Goal: Task Accomplishment & Management: Use online tool/utility

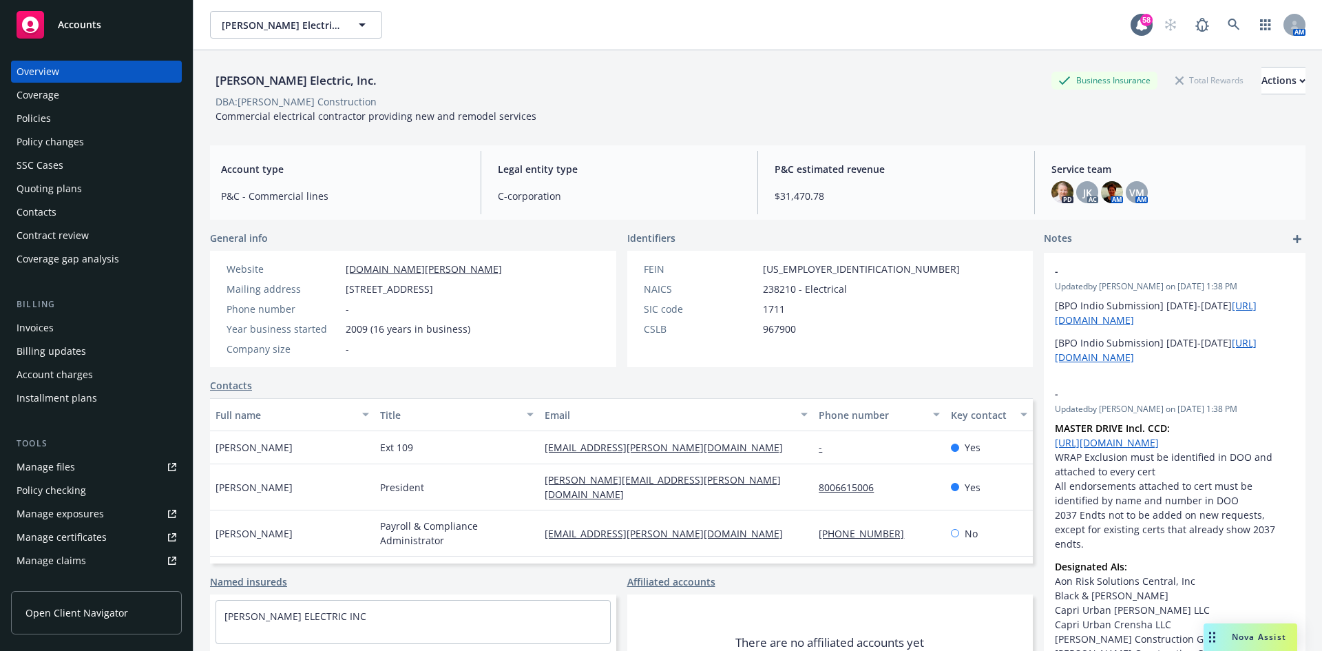
click at [97, 476] on link "Manage files" at bounding box center [96, 467] width 171 height 22
click at [288, 20] on span "[PERSON_NAME] Electric, Inc." at bounding box center [281, 25] width 119 height 14
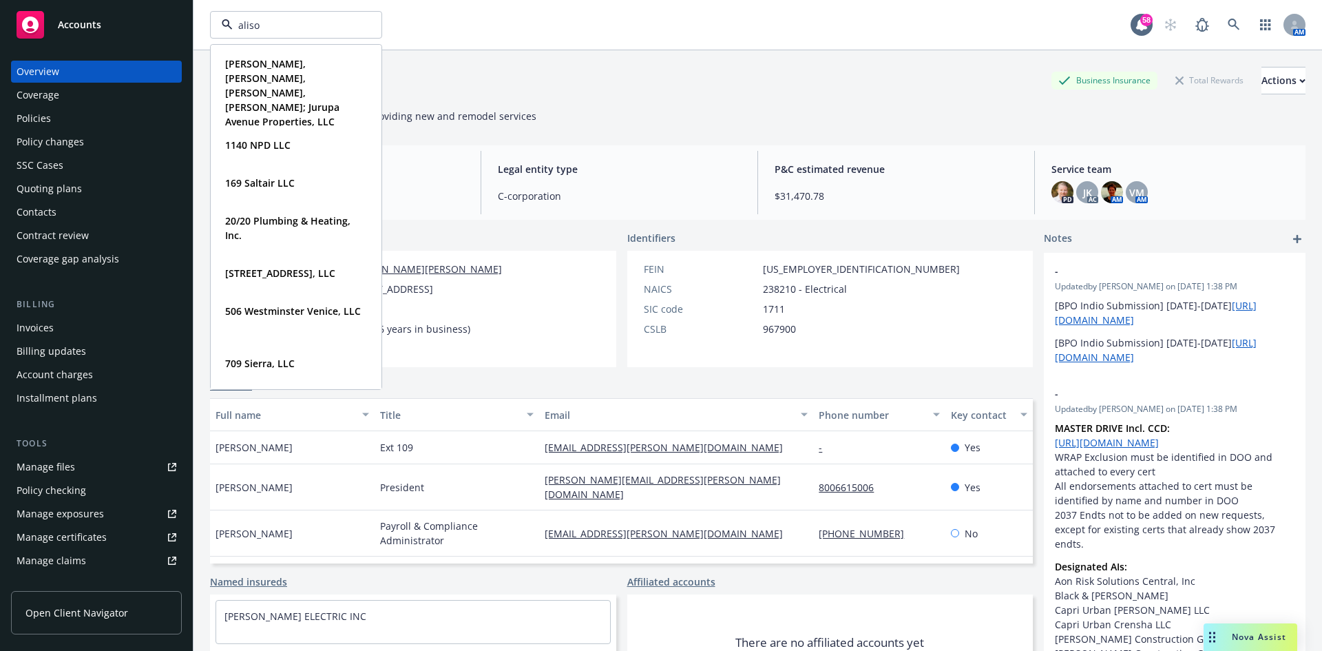
type input "aliso"
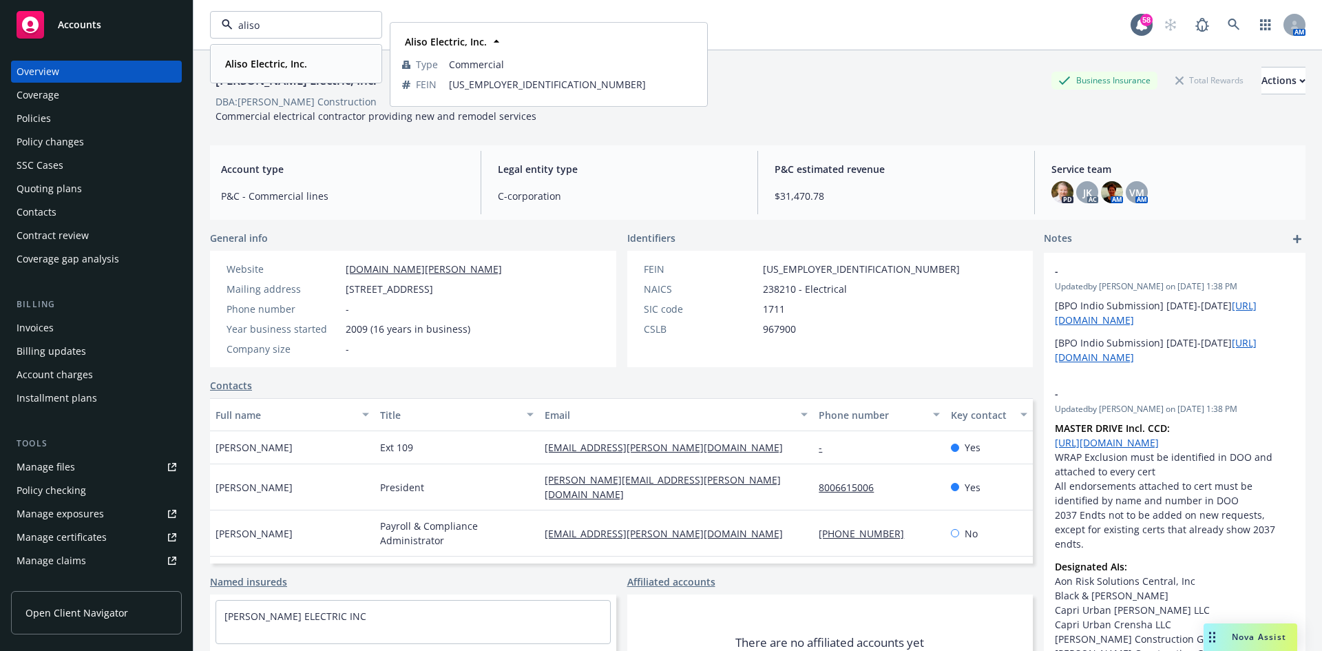
click at [302, 56] on span "Aliso Electric, Inc." at bounding box center [266, 63] width 82 height 14
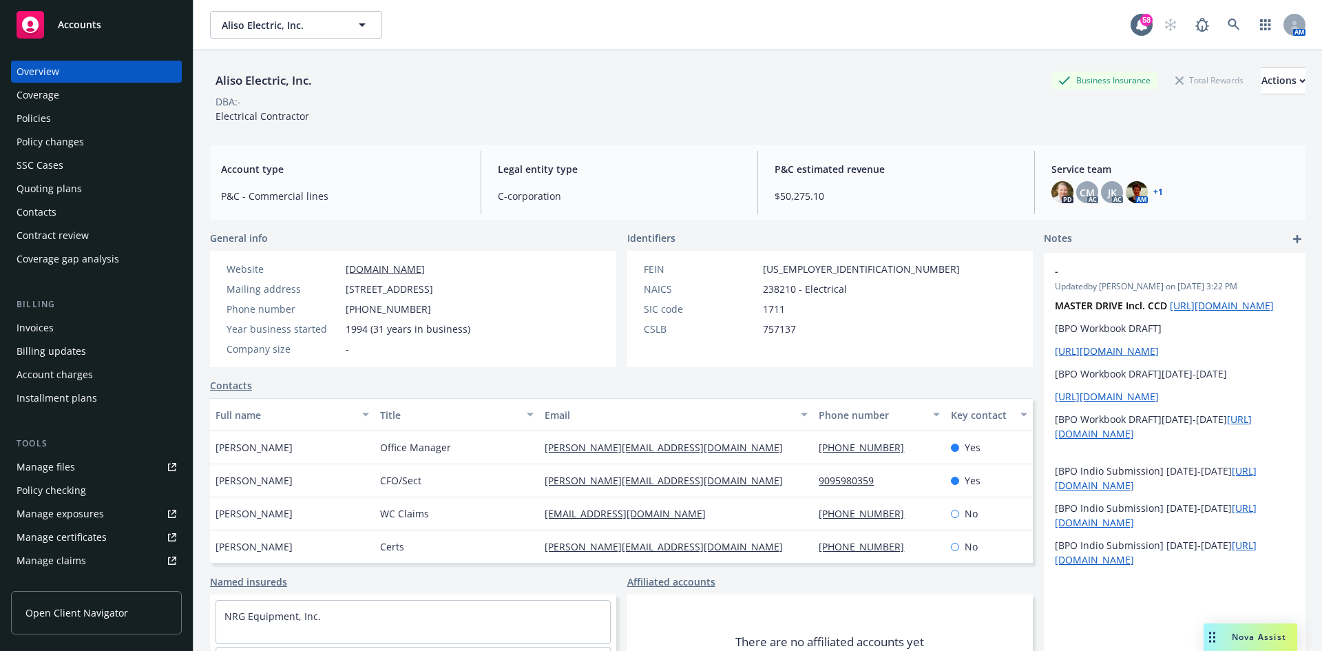
click at [65, 462] on div "Manage files" at bounding box center [46, 467] width 59 height 22
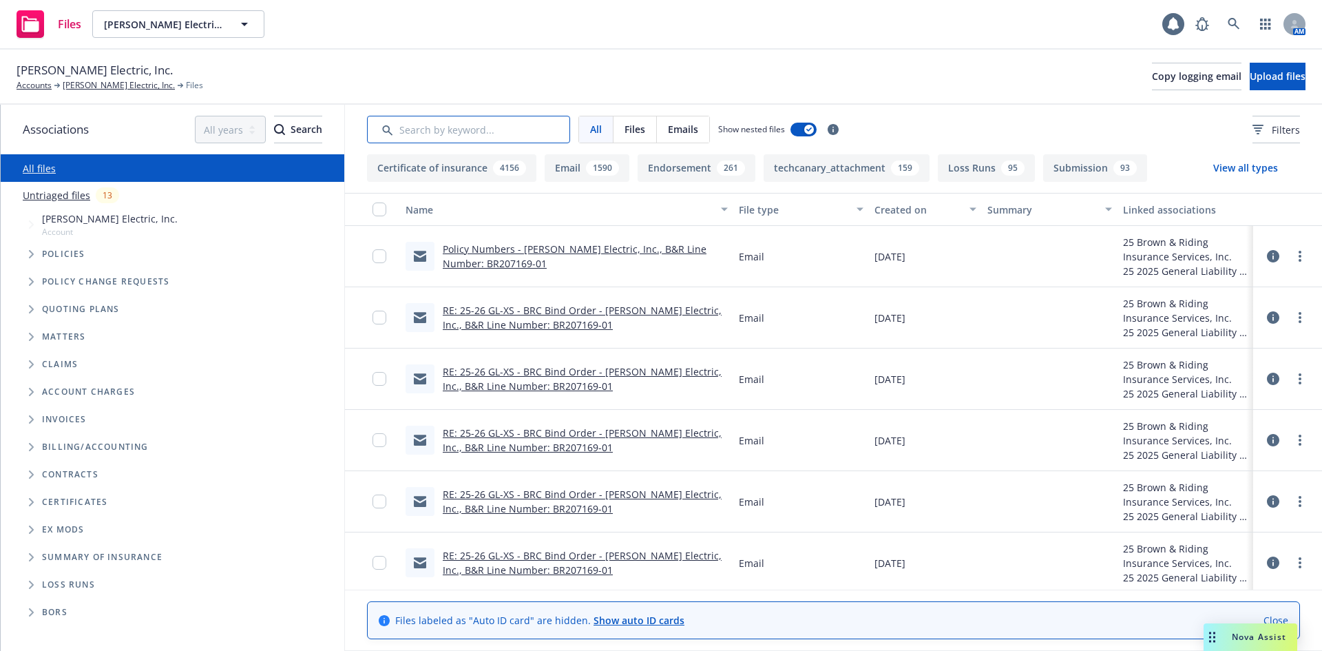
click at [463, 133] on input "Search by keyword..." at bounding box center [468, 130] width 203 height 28
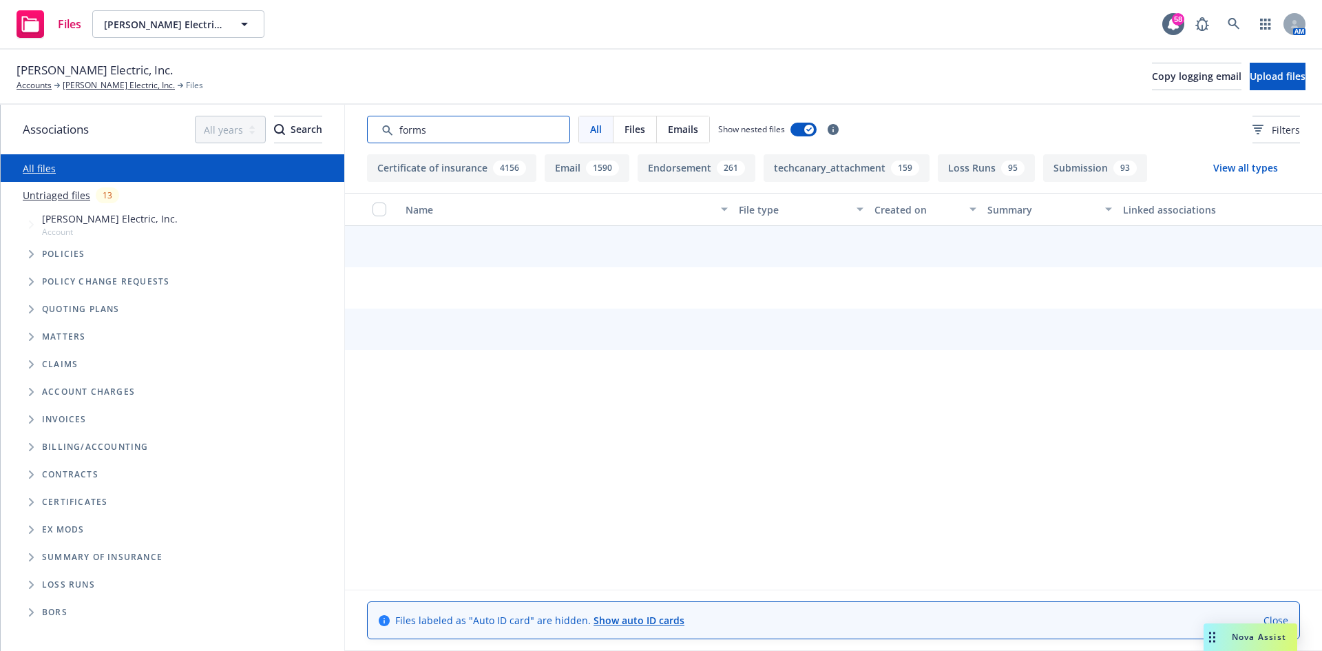
type input "forms"
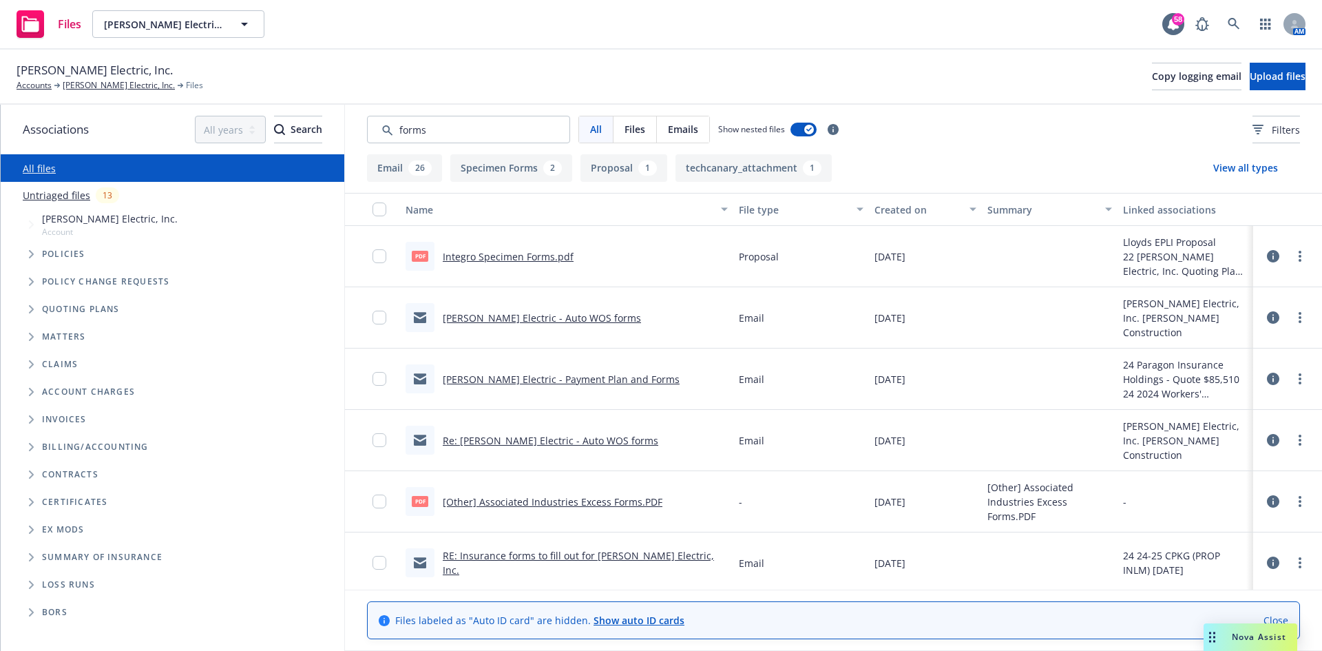
click at [912, 213] on div "Created on" at bounding box center [918, 209] width 87 height 14
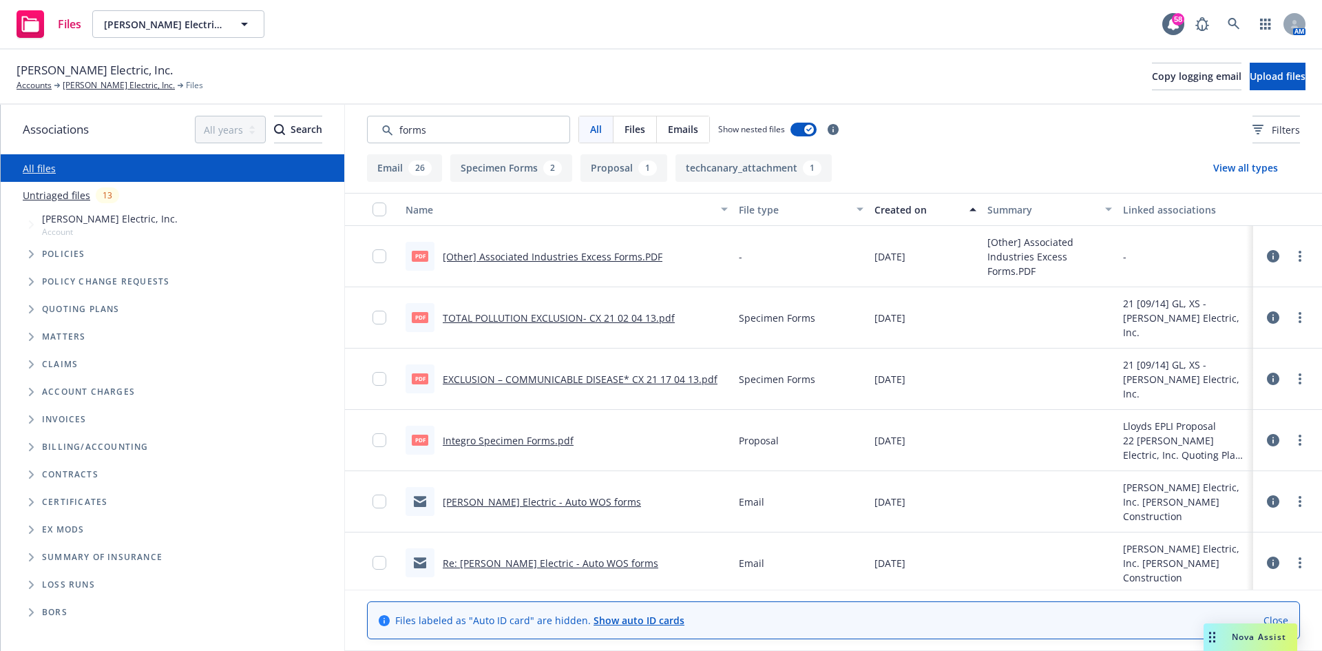
click at [910, 213] on div "Created on" at bounding box center [918, 209] width 87 height 14
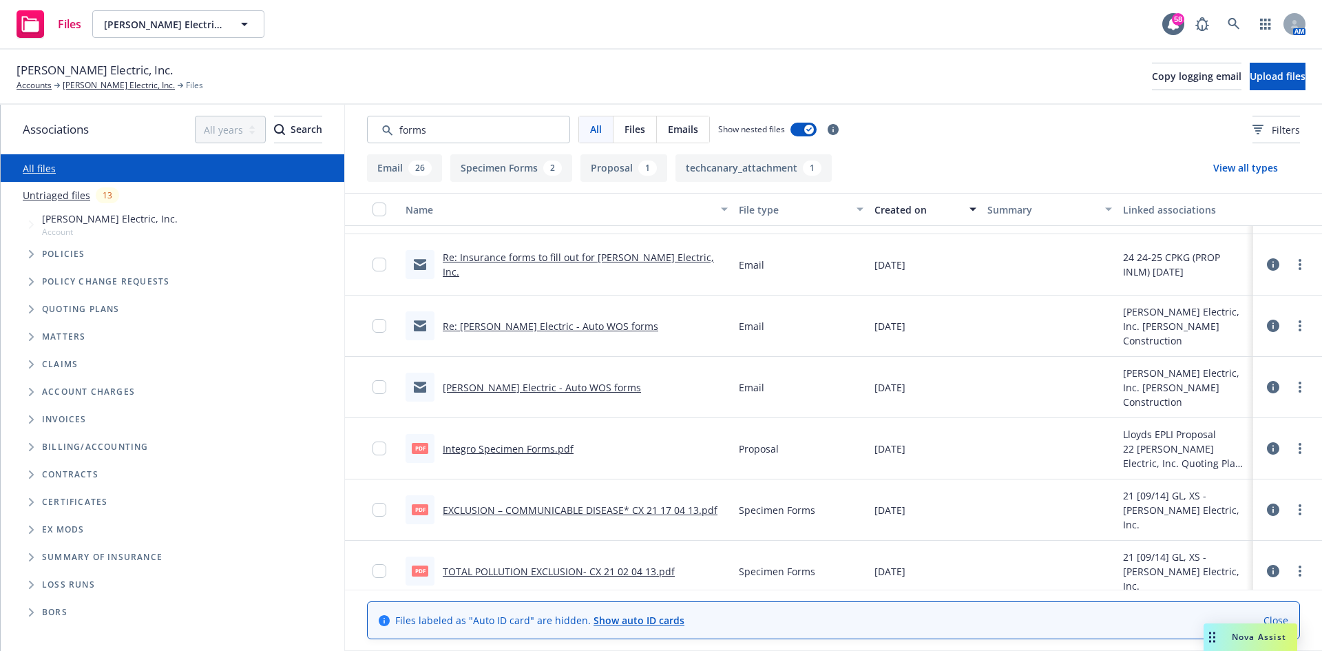
scroll to position [1446, 0]
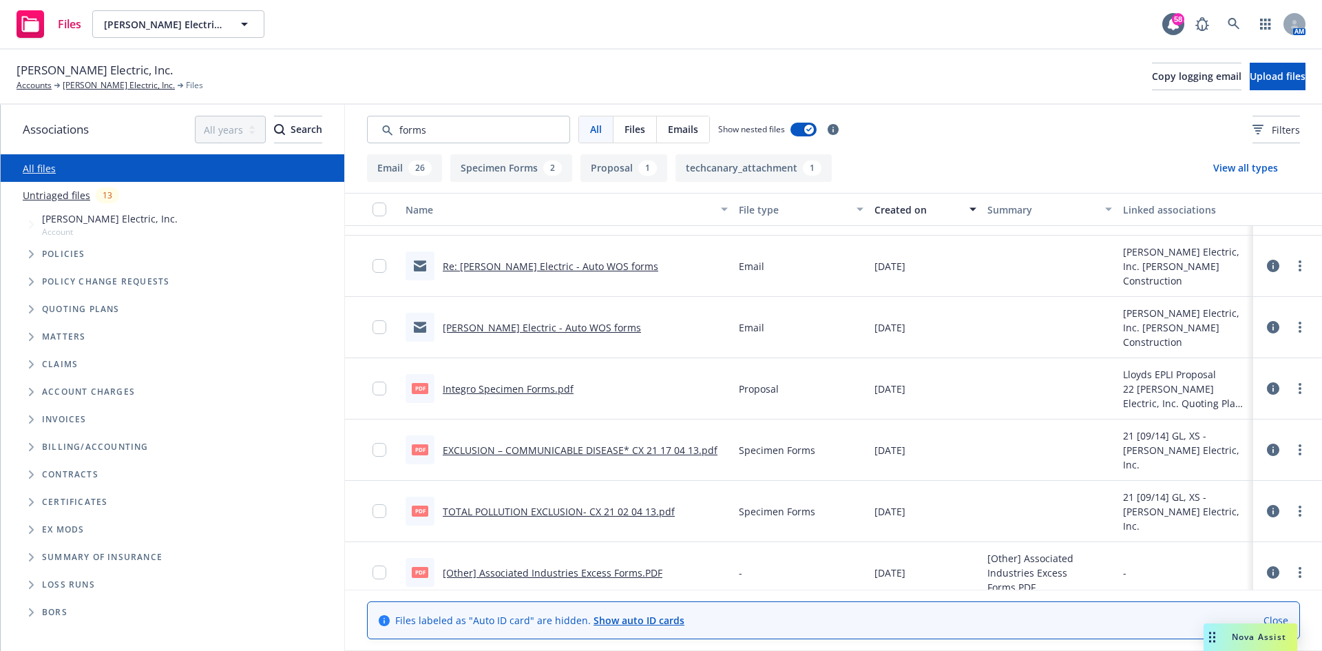
click at [526, 388] on link "Integro Specimen Forms.pdf" at bounding box center [508, 388] width 131 height 13
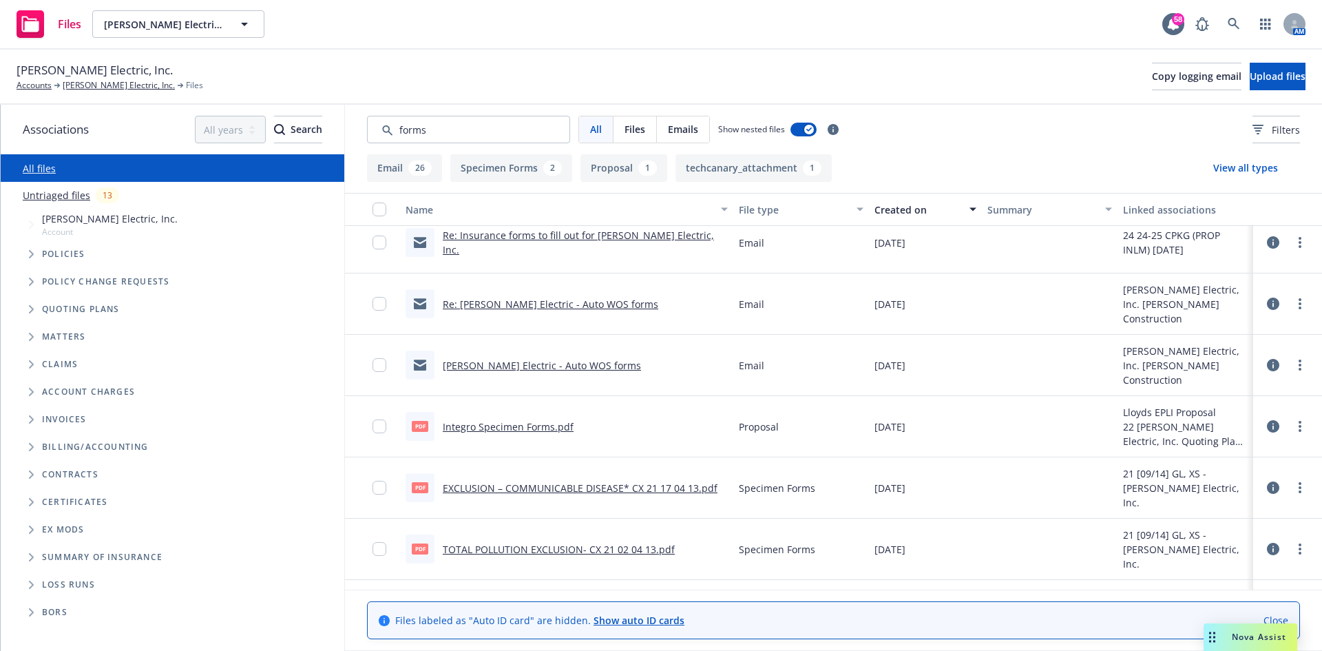
scroll to position [1321, 0]
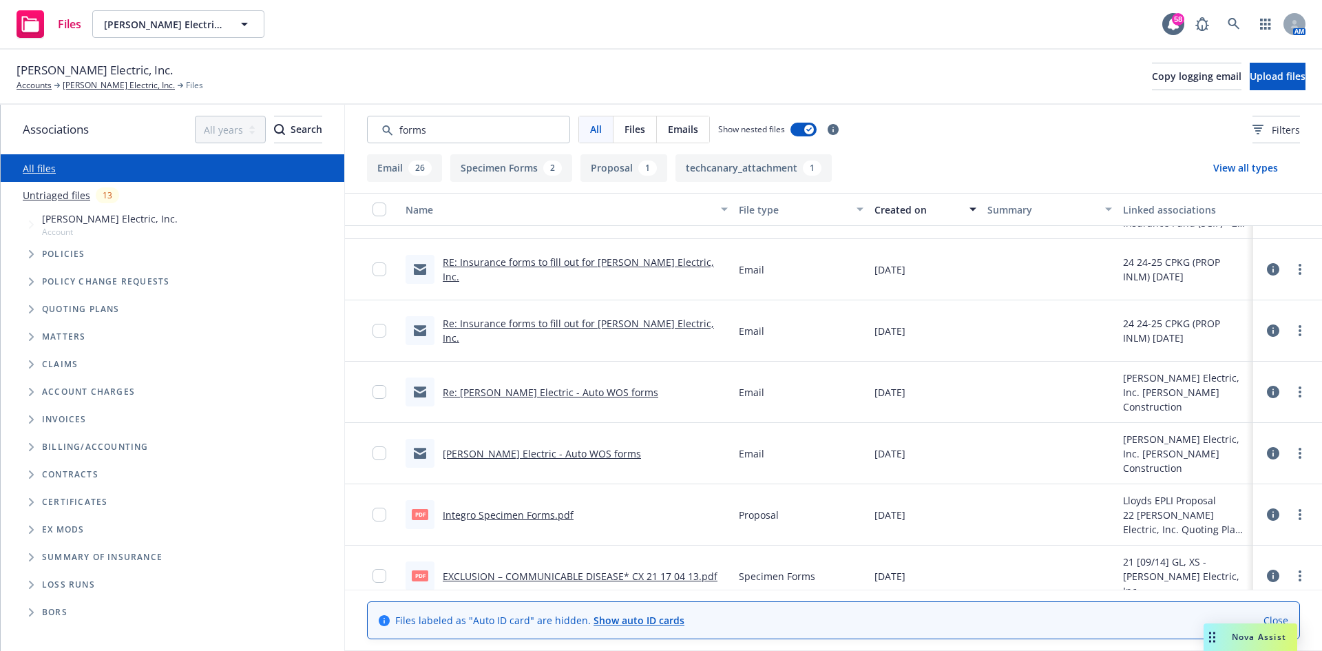
click at [51, 258] on span "Policies" at bounding box center [63, 254] width 43 height 8
click at [94, 92] on div "RBT Electric, Inc. Accounts RBT Electric, Inc. Files Copy logging email Upload …" at bounding box center [661, 77] width 1322 height 55
click at [99, 79] on link "RBT Electric, Inc." at bounding box center [119, 85] width 112 height 12
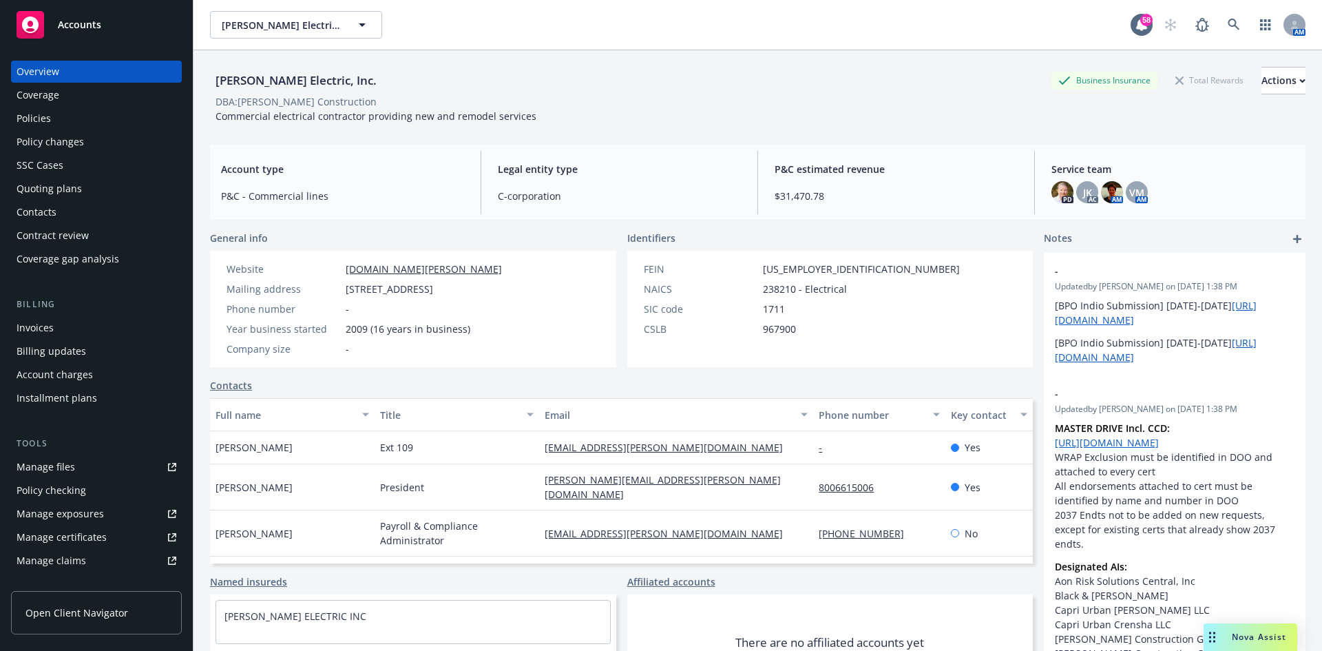
click at [49, 119] on div "Policies" at bounding box center [34, 118] width 34 height 22
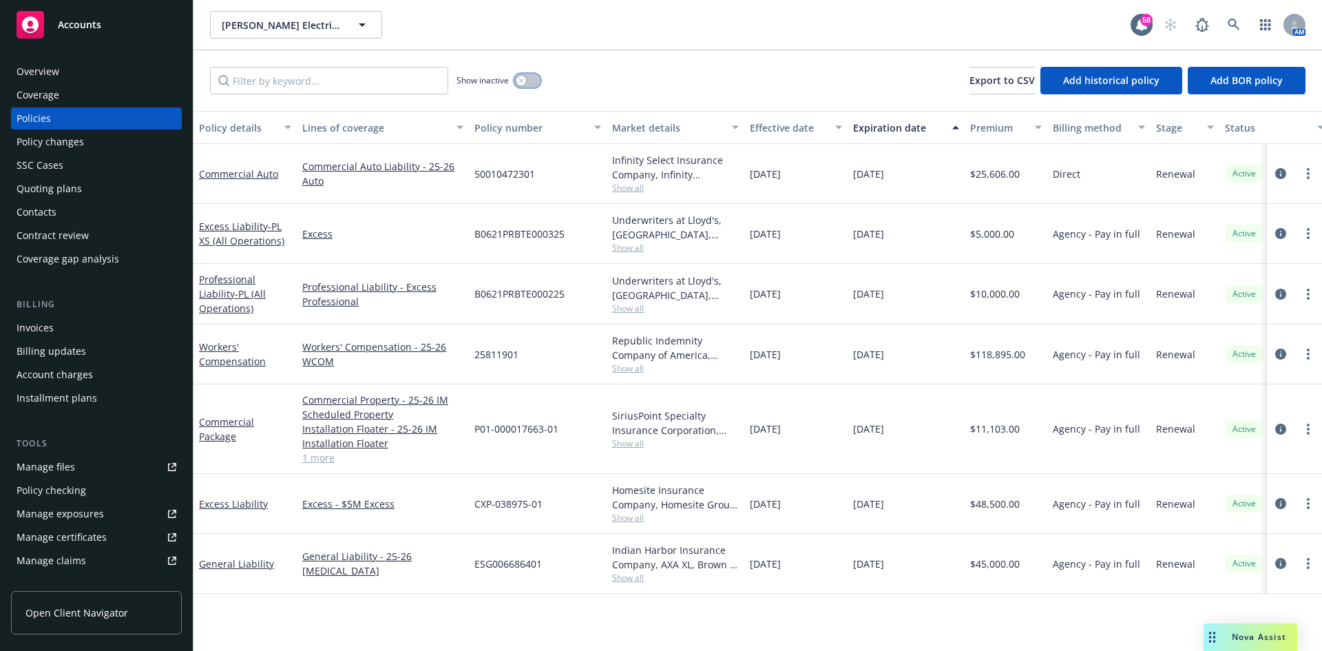
click at [530, 81] on button "button" at bounding box center [527, 81] width 26 height 14
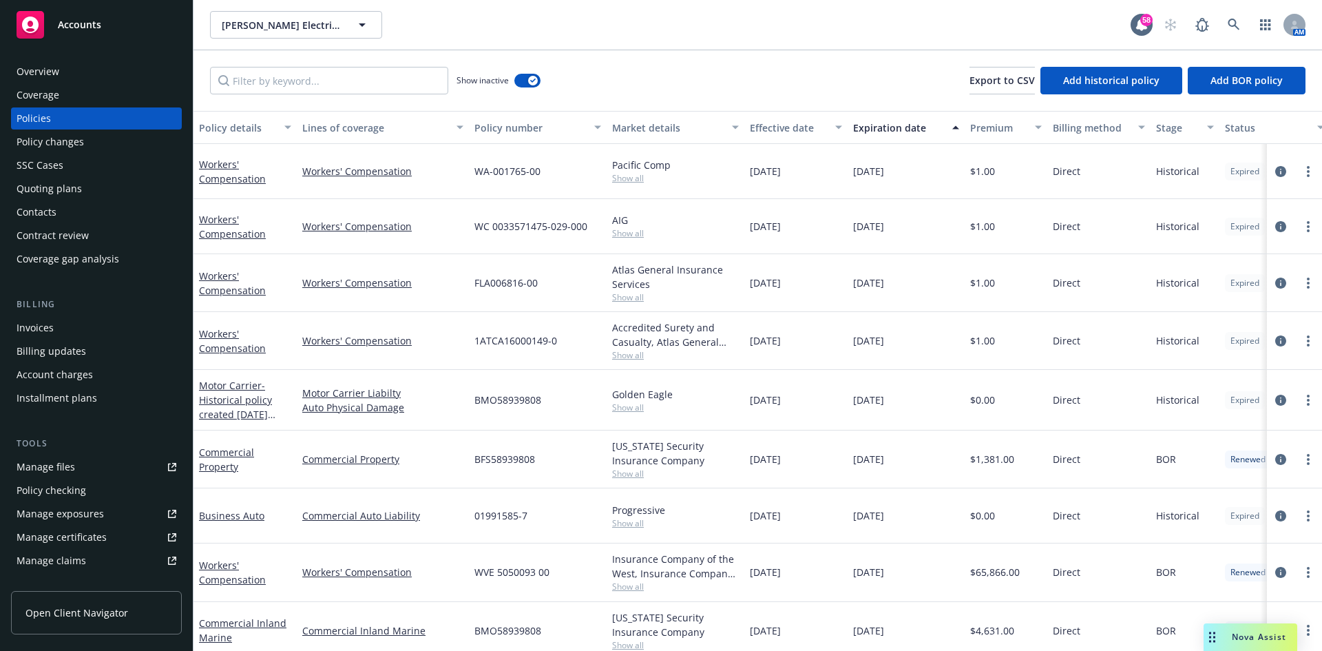
click at [356, 132] on div "Lines of coverage" at bounding box center [375, 128] width 146 height 14
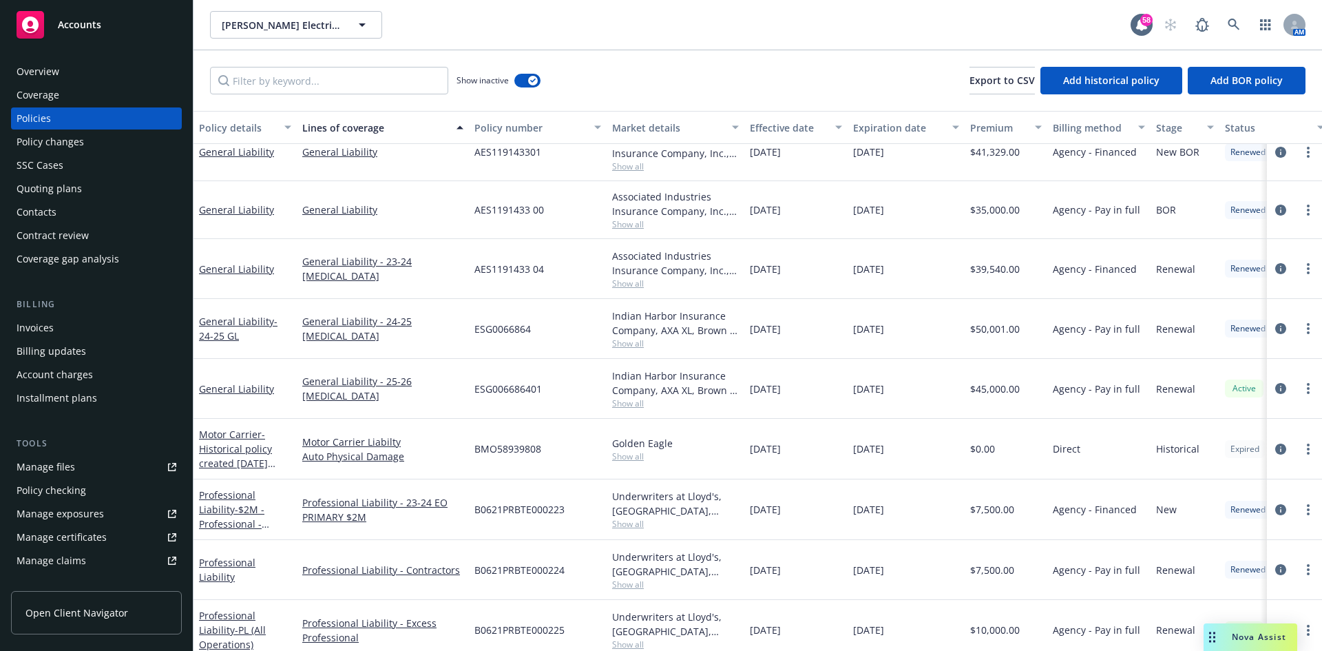
scroll to position [1790, 0]
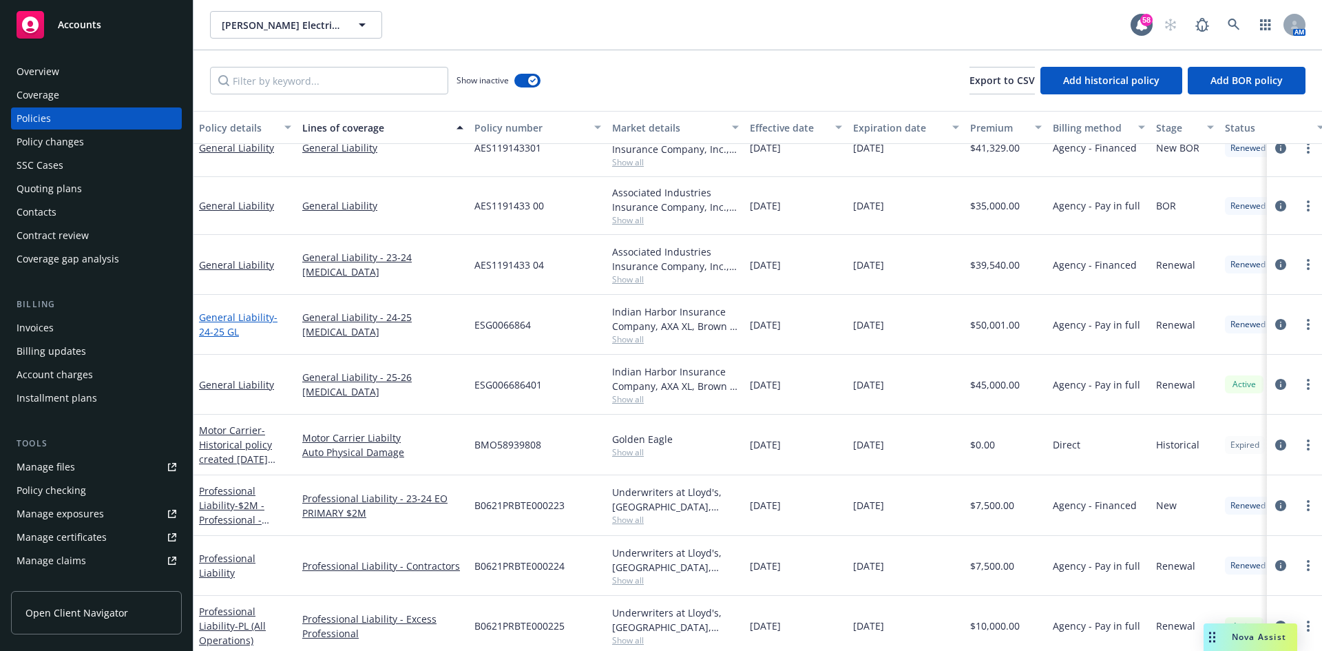
click at [224, 322] on link "General Liability - 24-25 GL" at bounding box center [238, 325] width 78 height 28
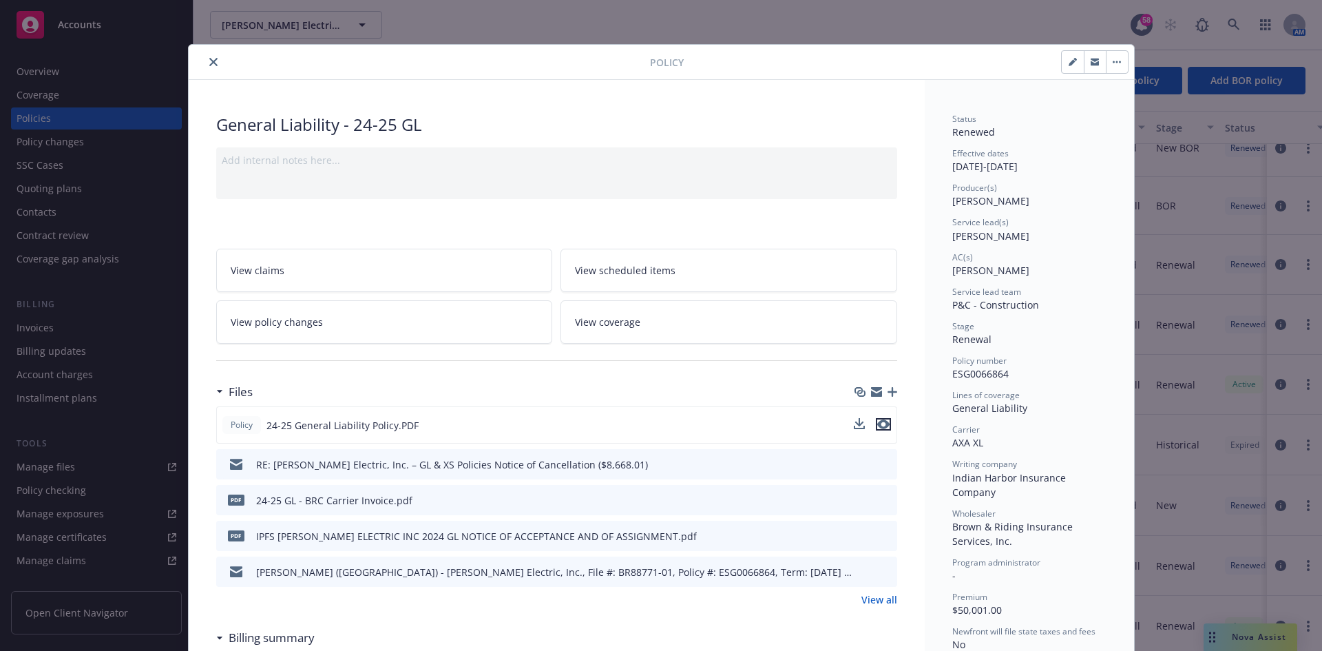
click at [877, 426] on icon "preview file" at bounding box center [883, 424] width 12 height 10
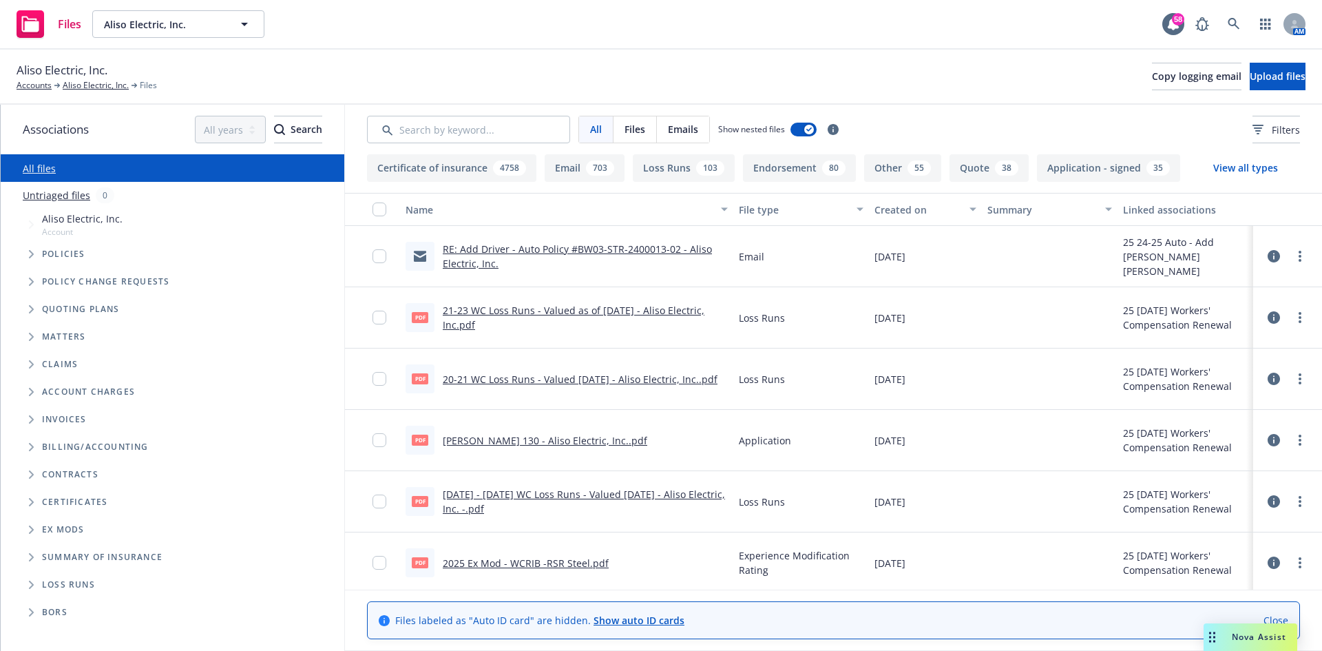
click at [502, 304] on link "21-23 WC Loss Runs - Valued as of 9-2-25 - Aliso Electric, Inc.pdf" at bounding box center [574, 318] width 262 height 28
click at [84, 84] on link "Aliso Electric, Inc." at bounding box center [96, 85] width 66 height 12
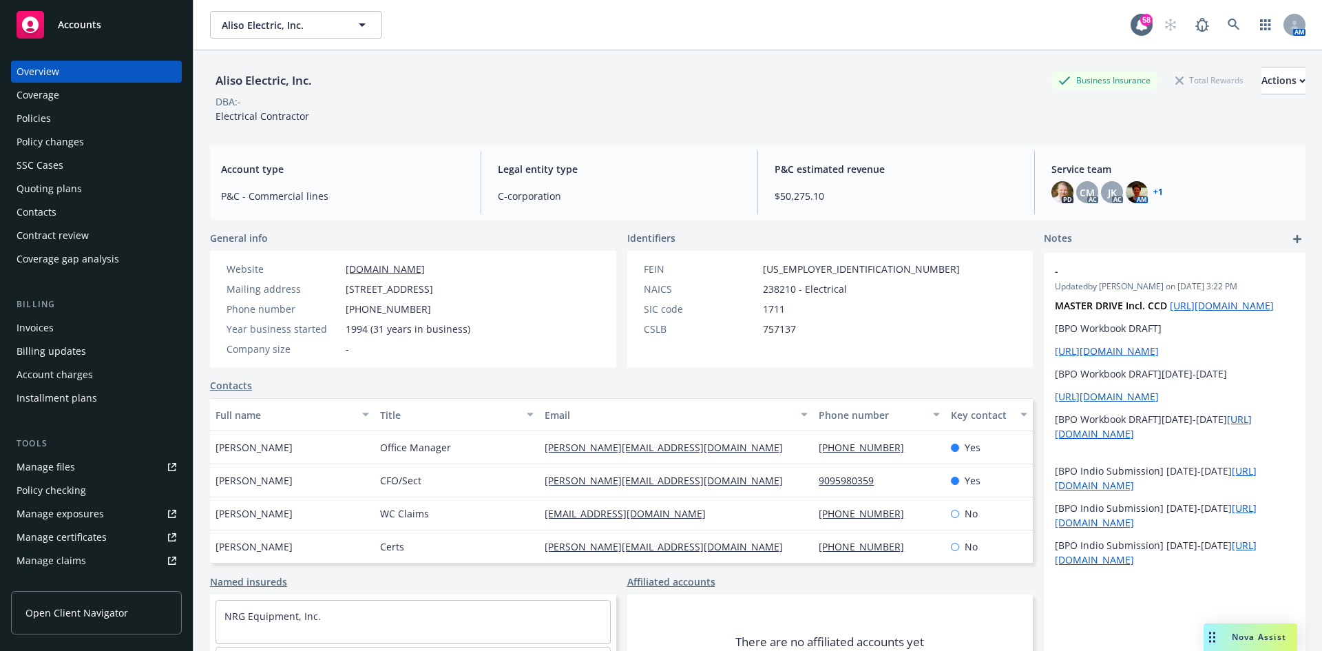
click at [62, 195] on div "Quoting plans" at bounding box center [49, 189] width 65 height 22
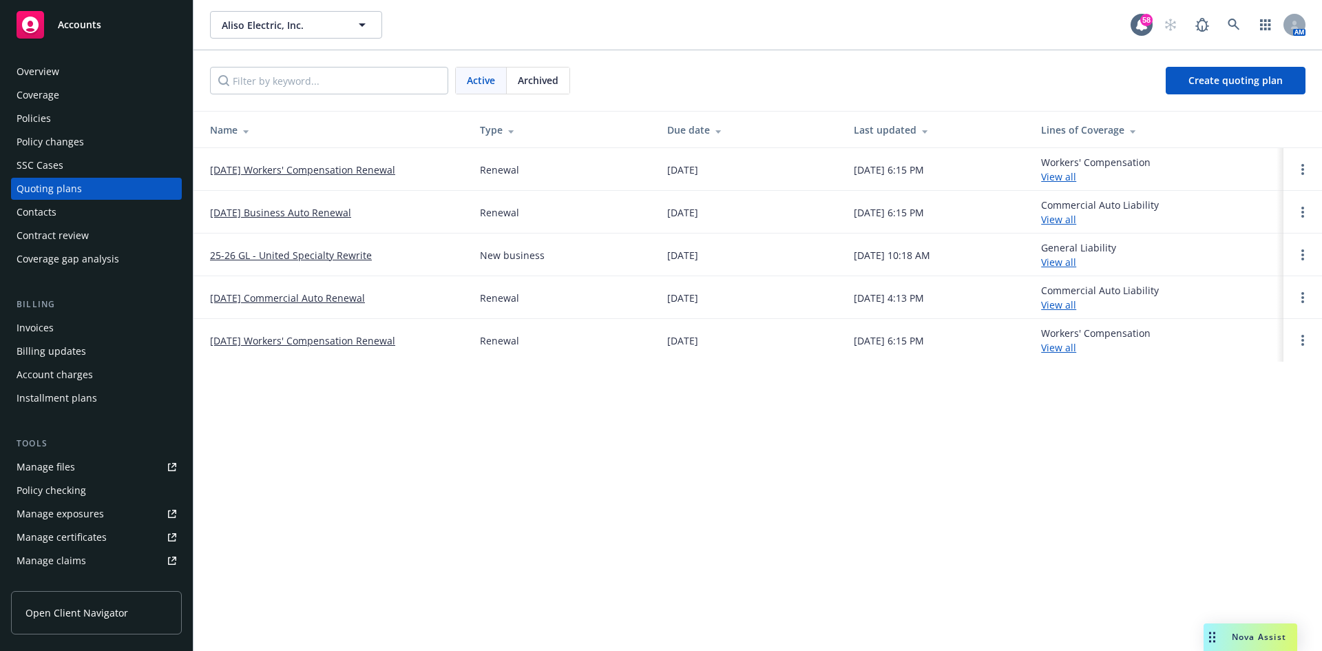
click at [344, 176] on link "[DATE] Workers' Compensation Renewal" at bounding box center [302, 170] width 185 height 14
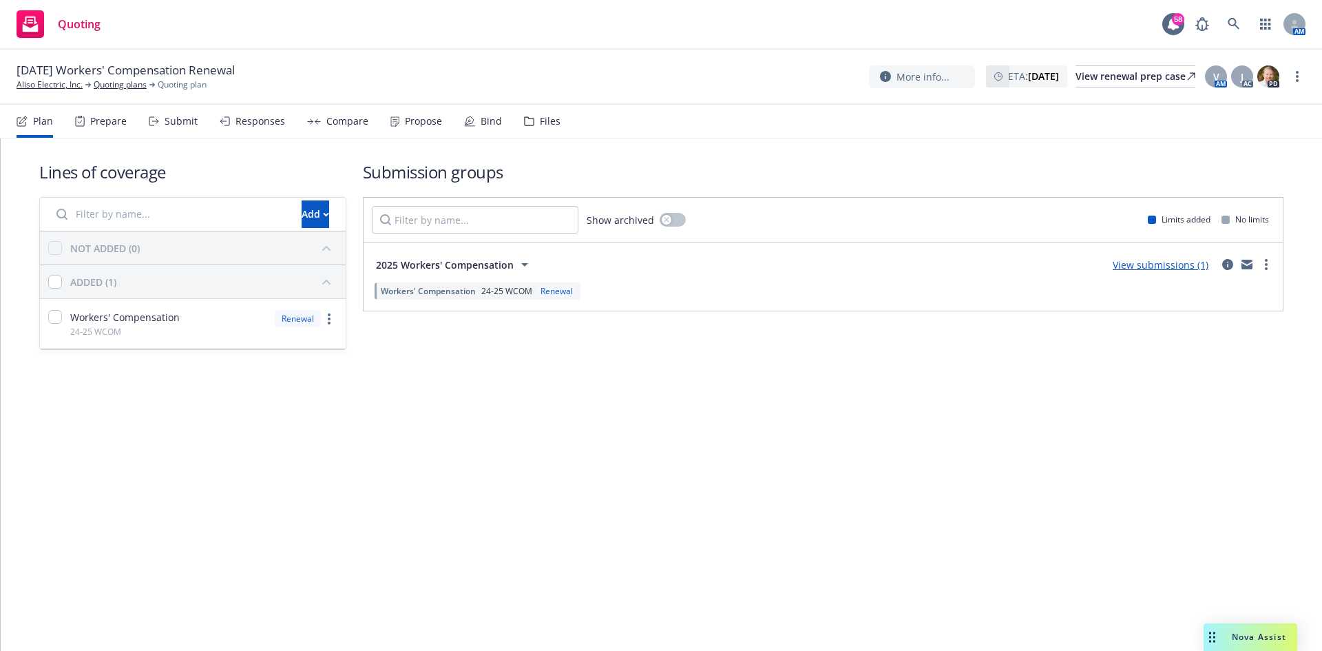
click at [1194, 267] on link "View submissions (1)" at bounding box center [1161, 264] width 96 height 13
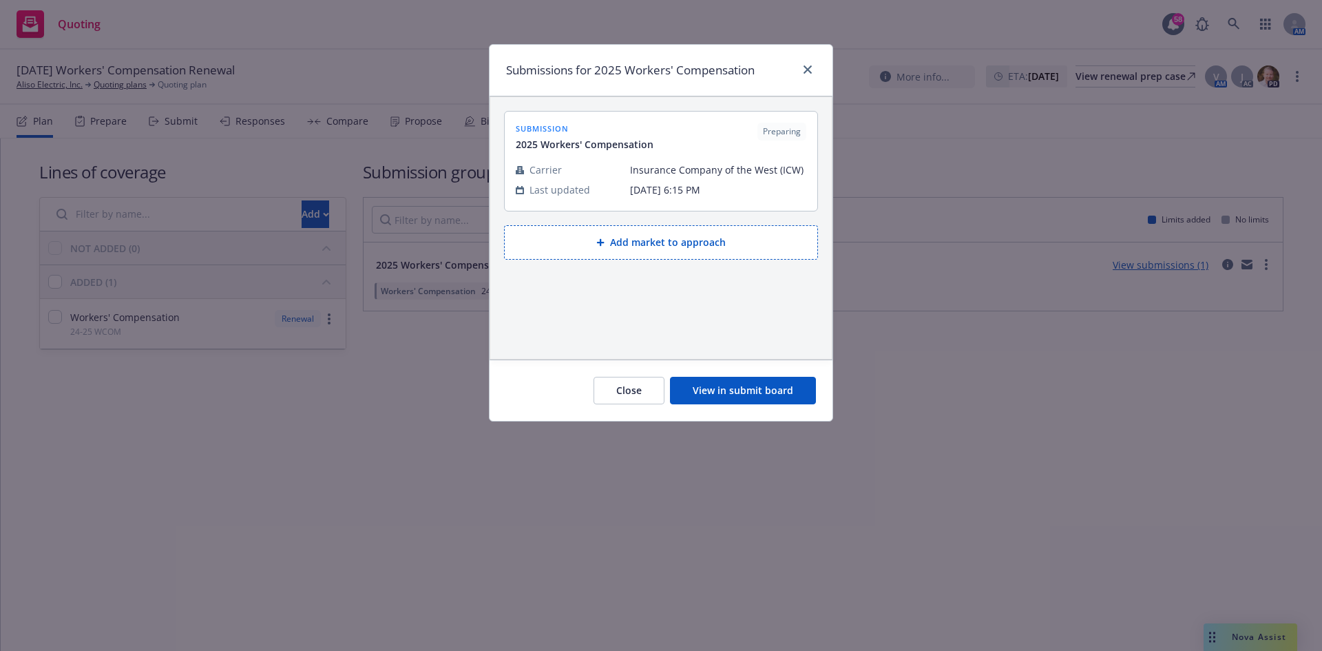
click at [729, 390] on button "View in submit board" at bounding box center [743, 391] width 146 height 28
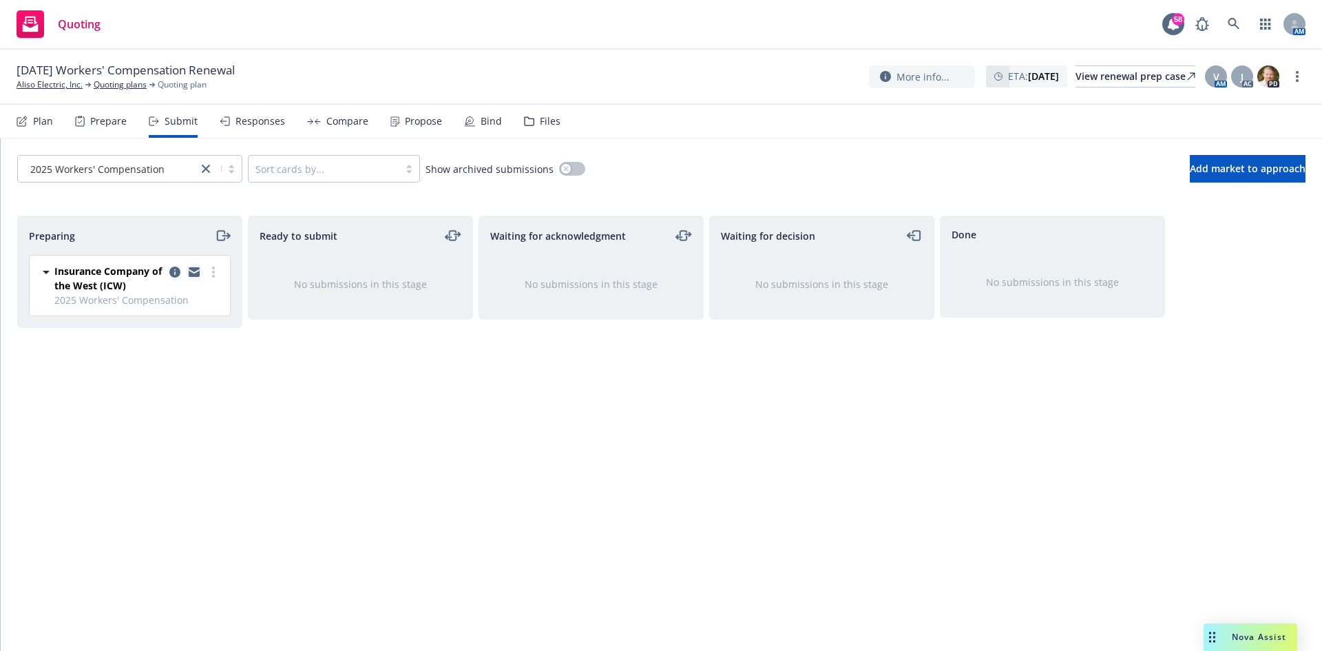
click at [197, 271] on icon "copy logging email" at bounding box center [194, 272] width 11 height 10
click at [919, 390] on div "Waiting for decision No submissions in this stage" at bounding box center [821, 419] width 225 height 406
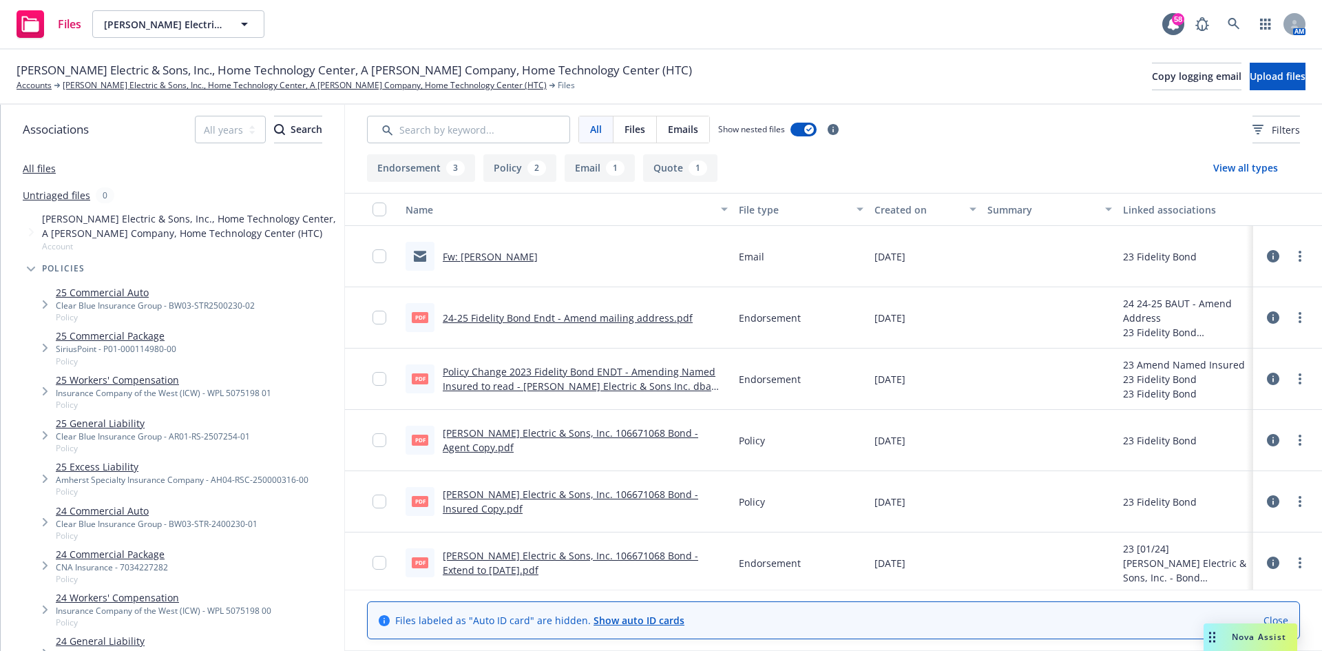
scroll to position [344, 0]
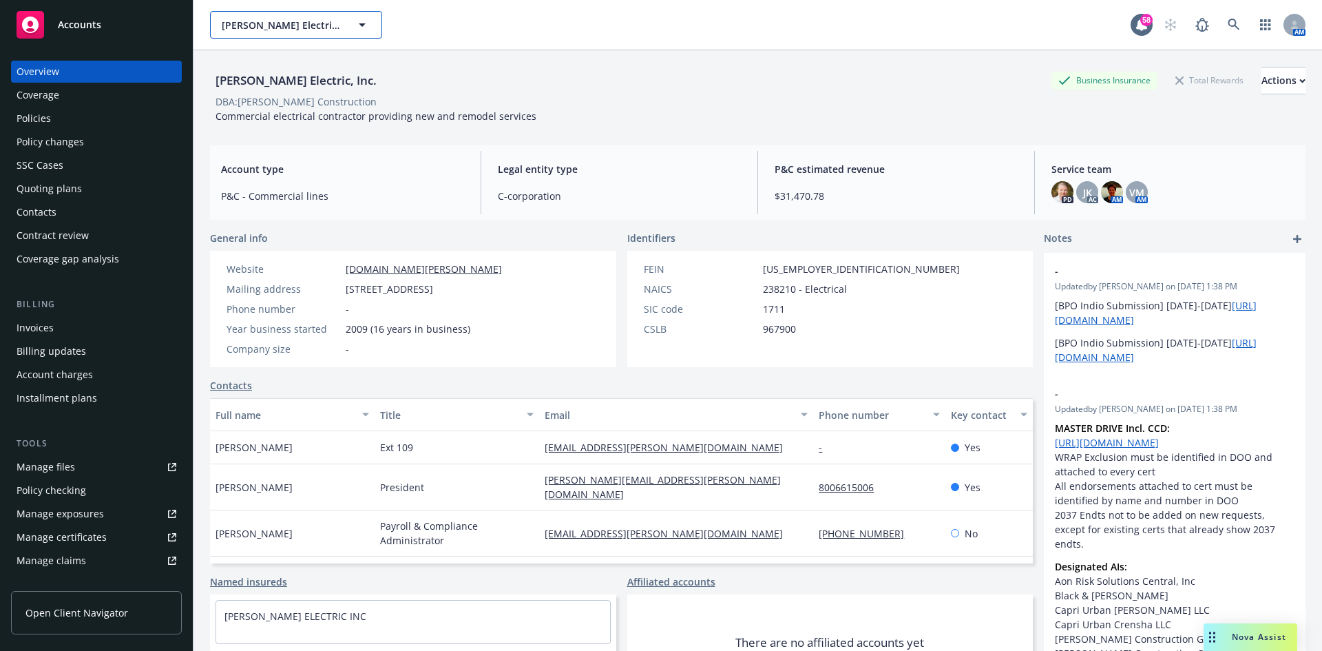
click at [265, 19] on span "RBT Electric, Inc." at bounding box center [281, 25] width 119 height 14
type input "riehl"
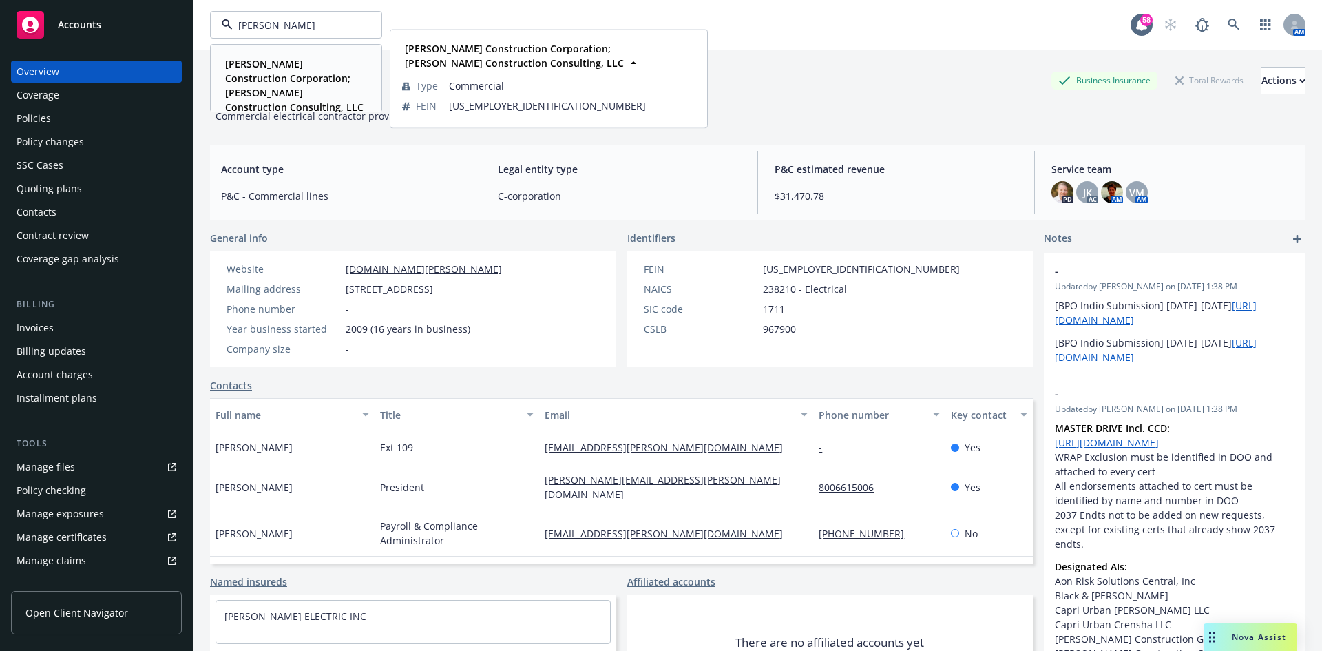
click at [295, 68] on strong "Riehl Construction Corporation; Riehl Construction Consulting, LLC" at bounding box center [294, 85] width 138 height 56
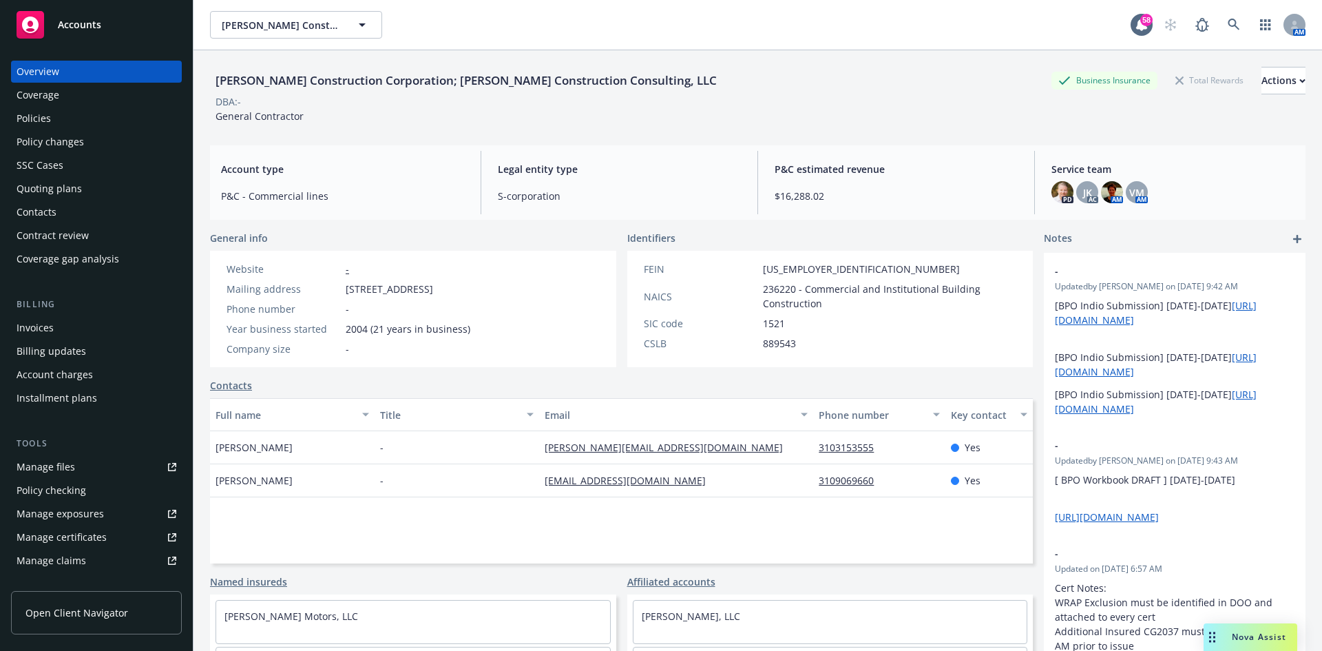
drag, startPoint x: 47, startPoint y: 185, endPoint x: 86, endPoint y: 193, distance: 40.1
click at [47, 185] on div "Quoting plans" at bounding box center [49, 189] width 65 height 22
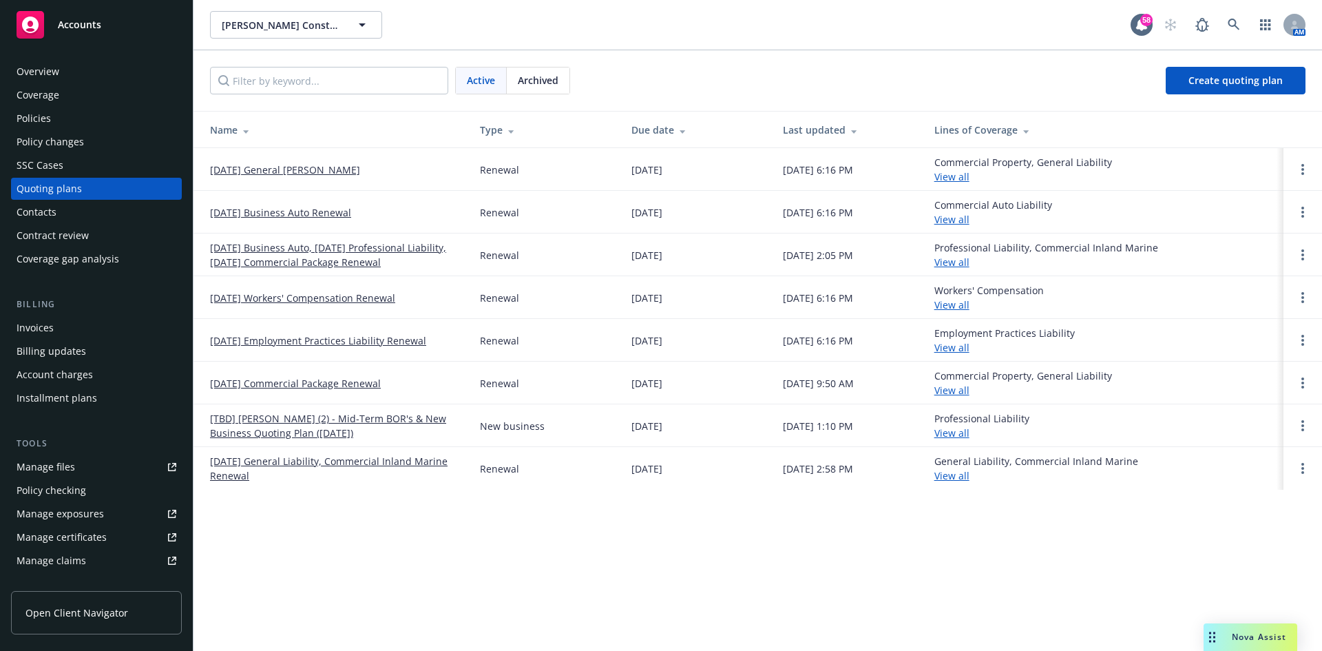
click at [341, 313] on td "09/22/25 Workers' Compensation Renewal" at bounding box center [330, 297] width 275 height 43
click at [375, 299] on link "09/22/25 Workers' Compensation Renewal" at bounding box center [302, 298] width 185 height 14
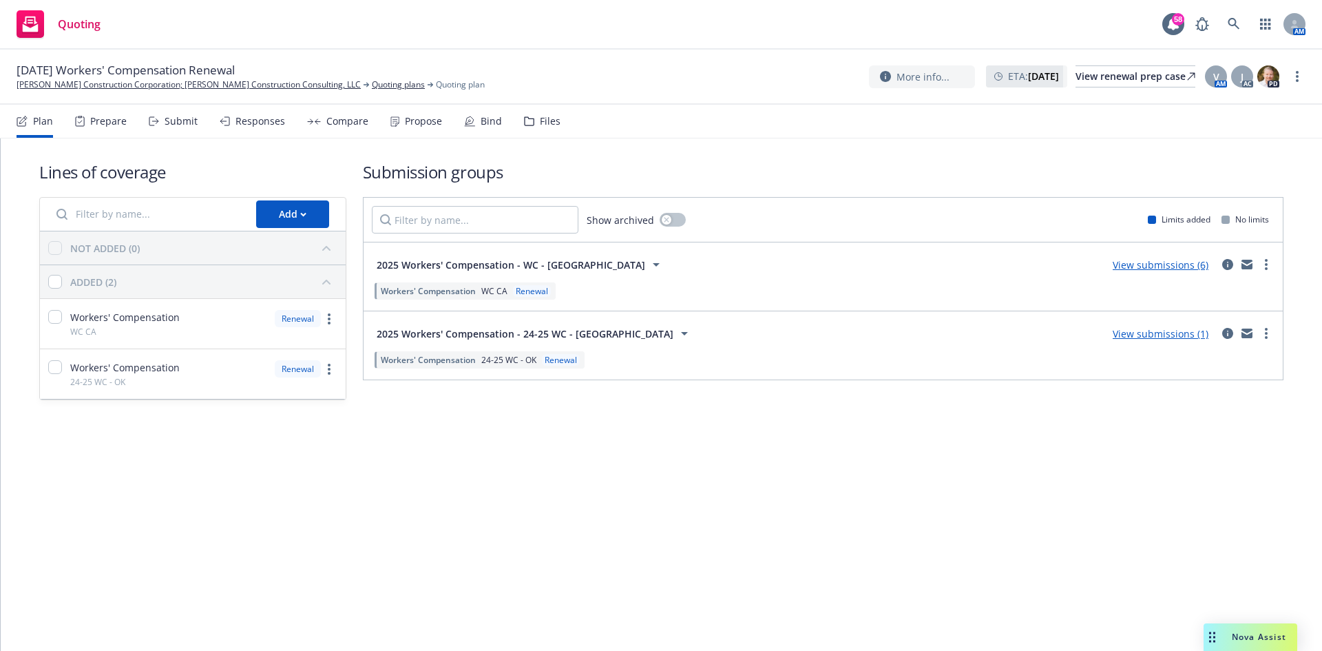
click at [1192, 268] on link "View submissions (6)" at bounding box center [1161, 264] width 96 height 13
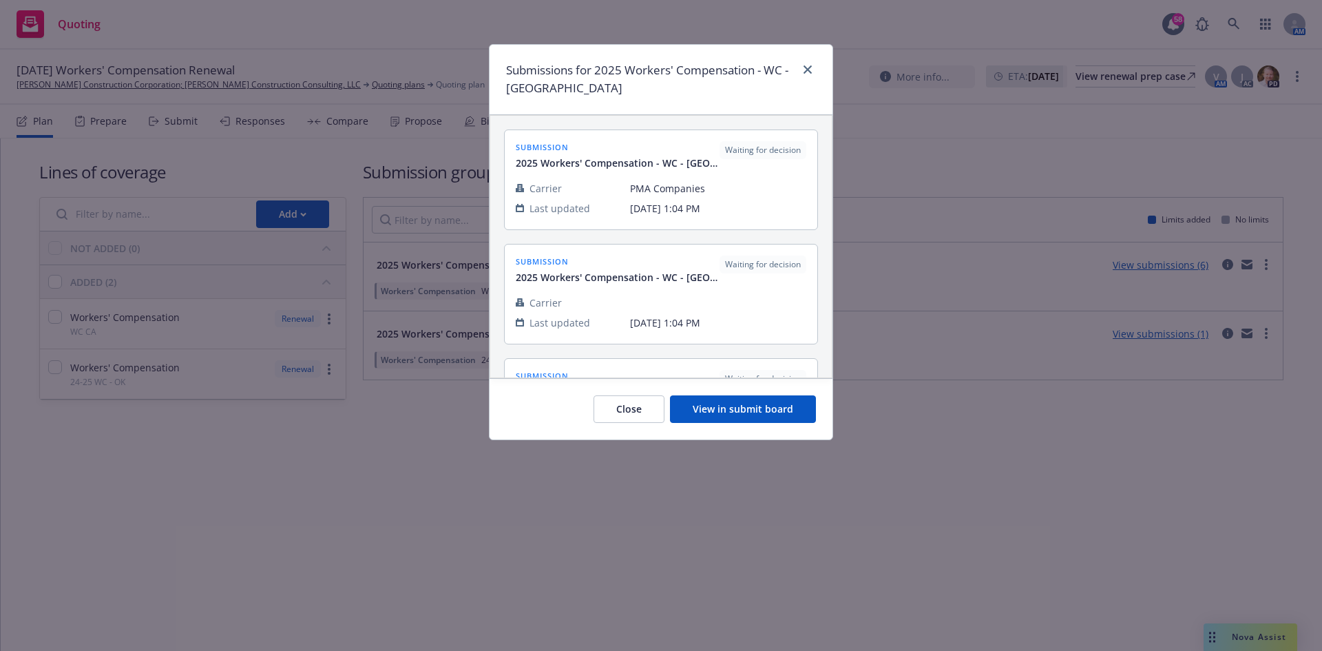
click at [768, 407] on button "View in submit board" at bounding box center [743, 409] width 146 height 28
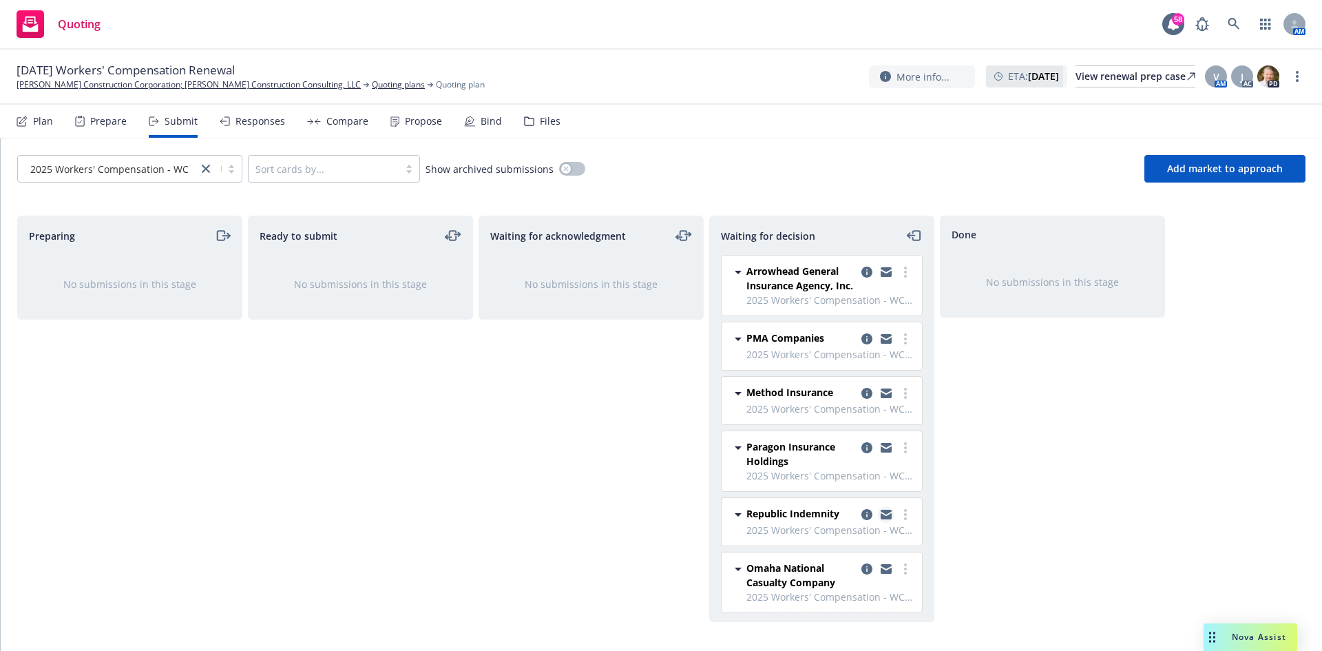
click at [882, 518] on link "copy logging email" at bounding box center [886, 514] width 17 height 17
